Goal: Navigation & Orientation: Find specific page/section

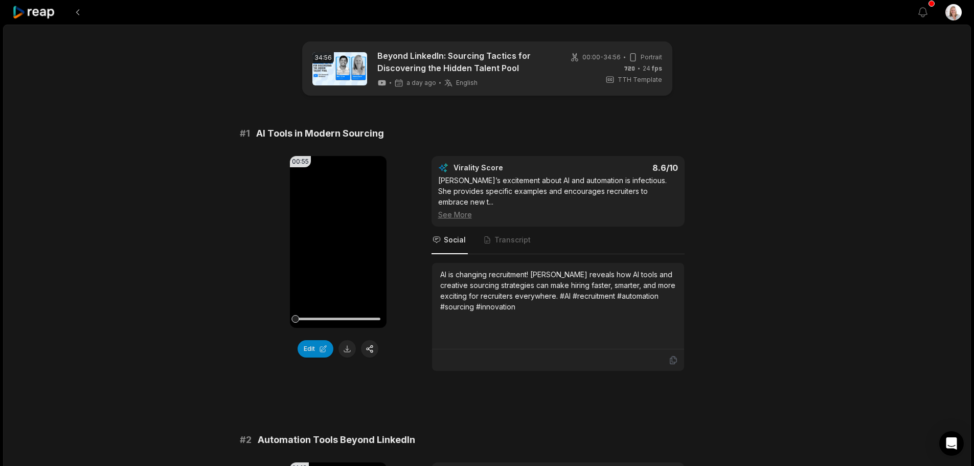
click at [37, 14] on icon at bounding box center [33, 13] width 43 height 14
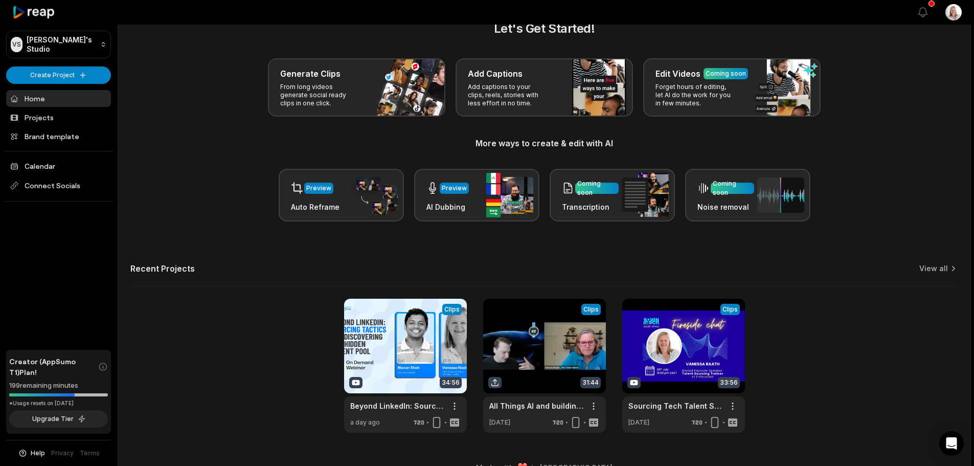
scroll to position [44, 0]
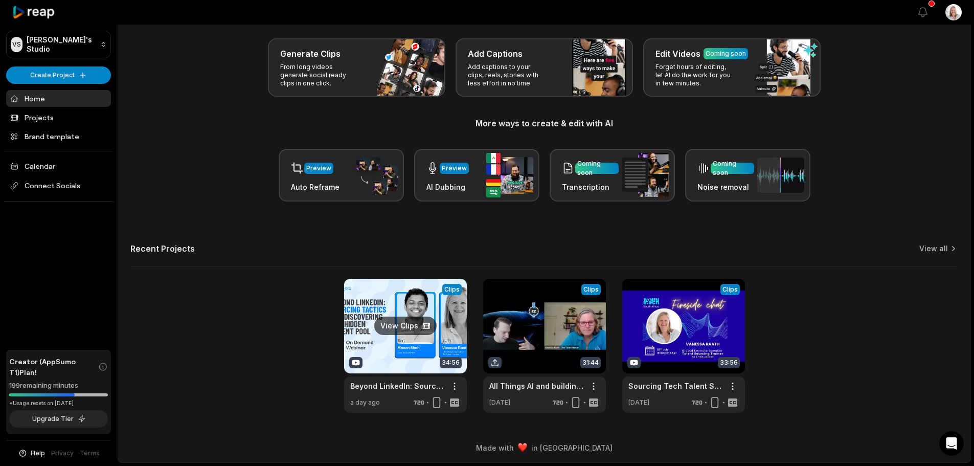
click at [379, 335] on link at bounding box center [405, 346] width 123 height 134
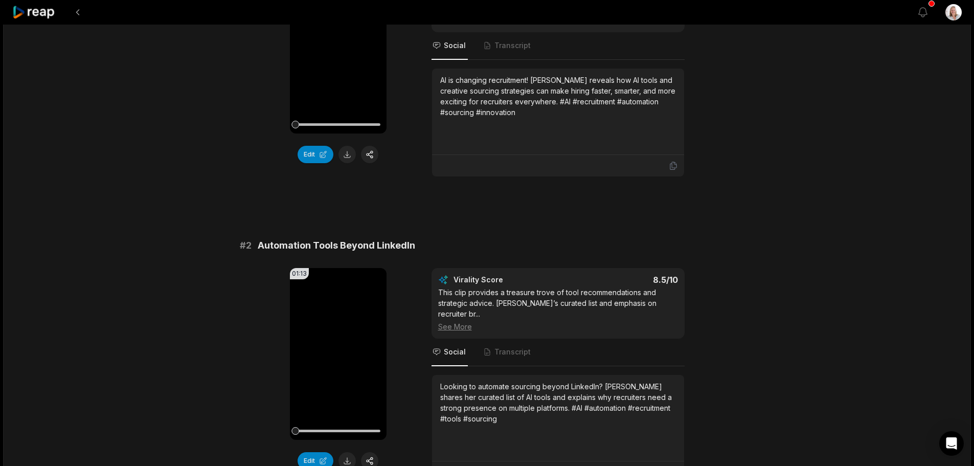
scroll to position [205, 0]
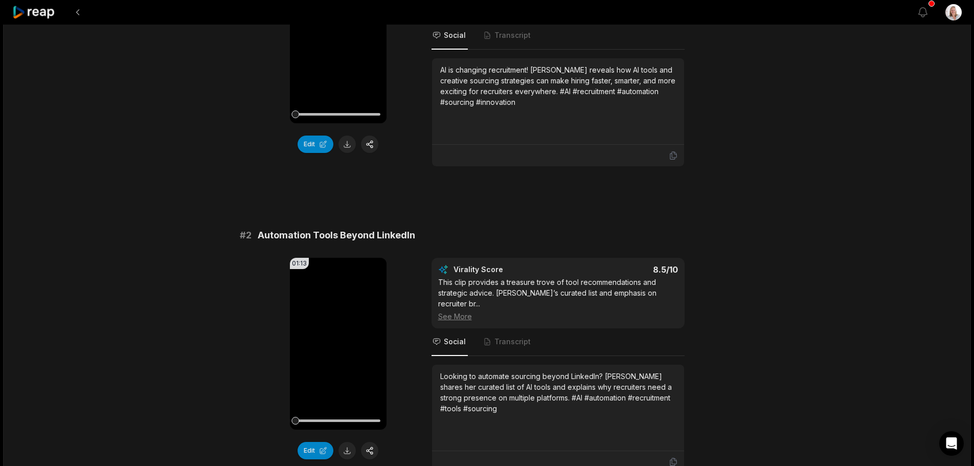
drag, startPoint x: 339, startPoint y: 344, endPoint x: 274, endPoint y: 298, distance: 80.4
click at [339, 344] on icon at bounding box center [338, 343] width 8 height 9
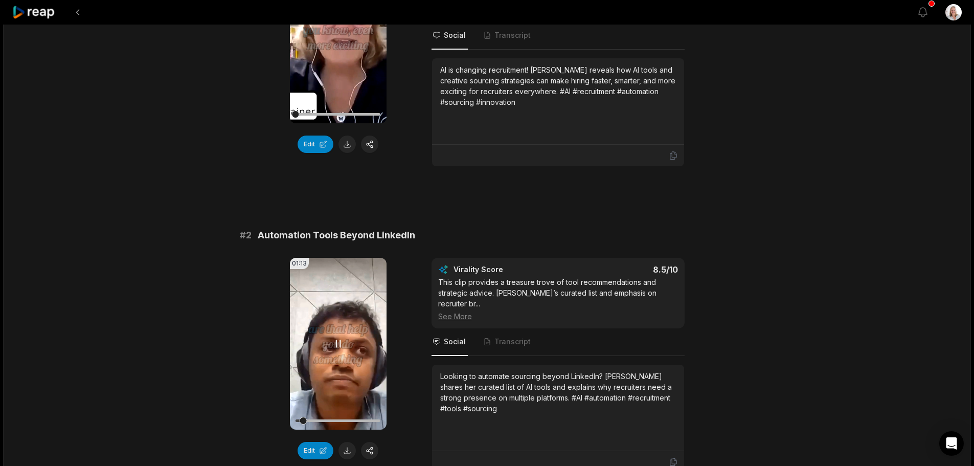
click at [335, 419] on div at bounding box center [338, 421] width 85 height 18
click at [335, 343] on icon at bounding box center [338, 343] width 12 height 12
click at [43, 12] on icon at bounding box center [33, 13] width 43 height 14
